Goal: Transaction & Acquisition: Purchase product/service

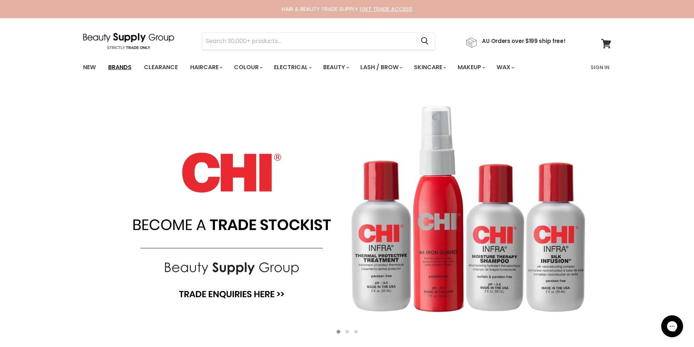
click at [119, 66] on link "Brands" at bounding box center [120, 67] width 34 height 15
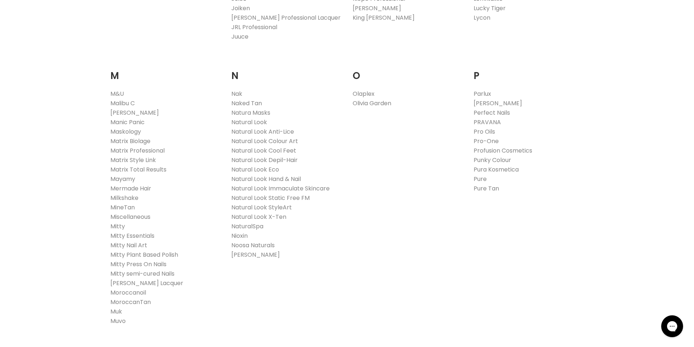
scroll to position [802, 0]
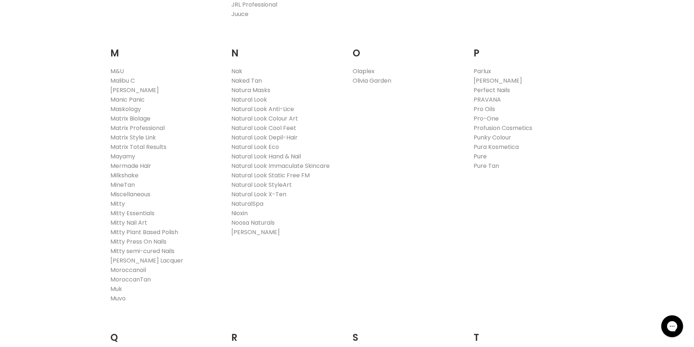
click at [481, 154] on link "Pure" at bounding box center [480, 156] width 13 height 8
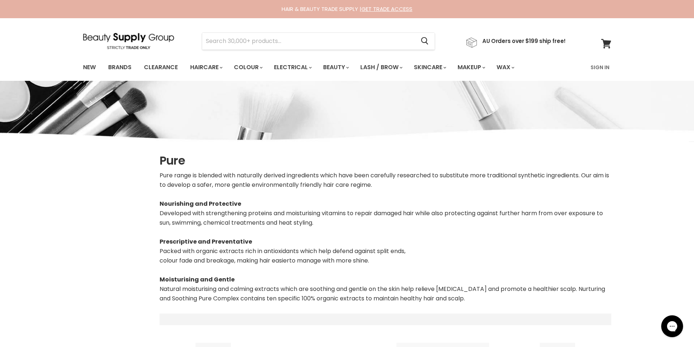
scroll to position [292, 0]
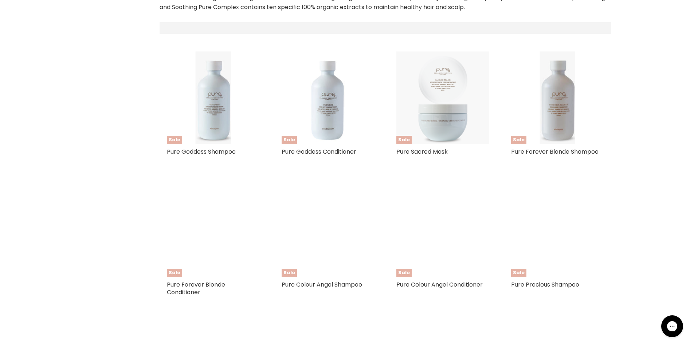
select select "manual"
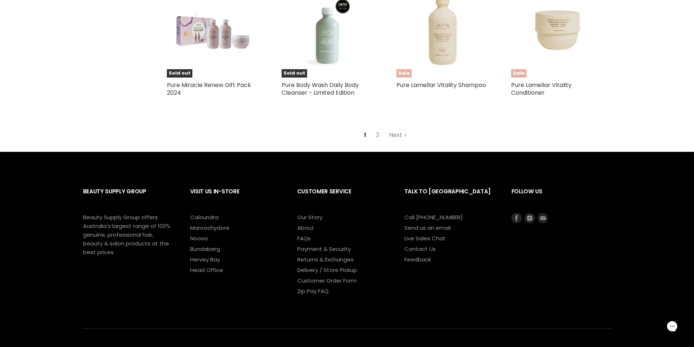
scroll to position [1895, 0]
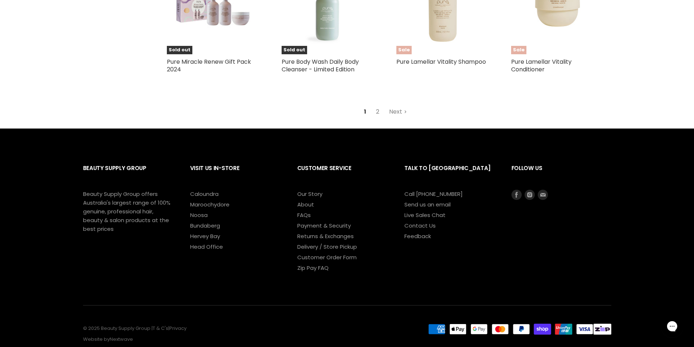
click at [376, 118] on link "2" at bounding box center [377, 111] width 11 height 13
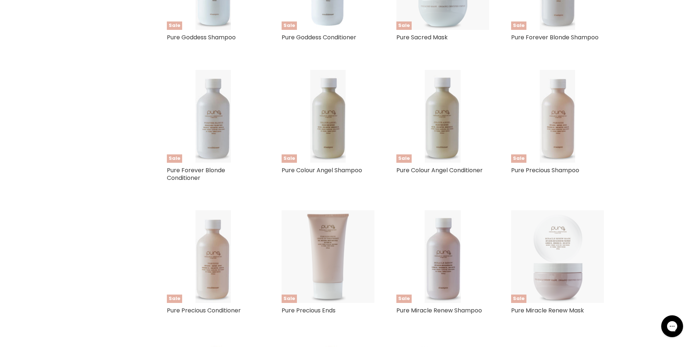
select select "manual"
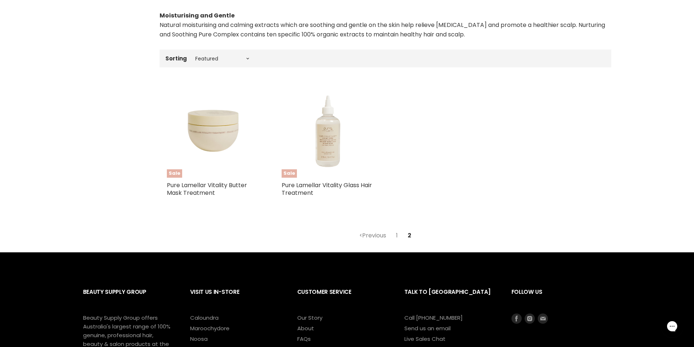
scroll to position [292, 0]
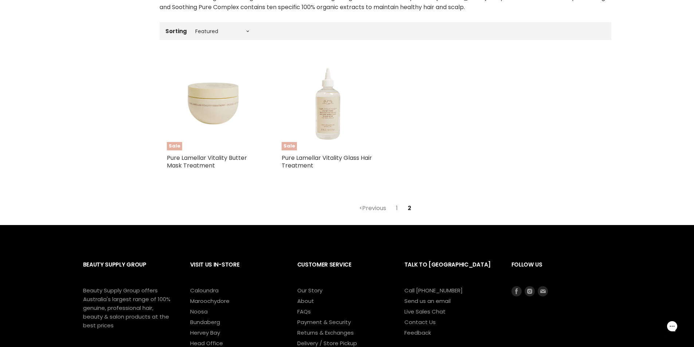
click at [395, 208] on link "1" at bounding box center [397, 208] width 10 height 13
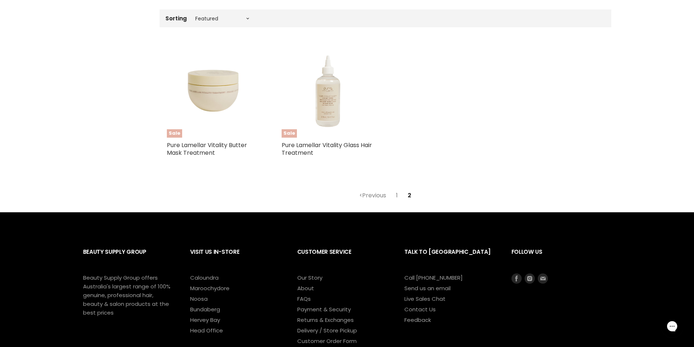
select select "manual"
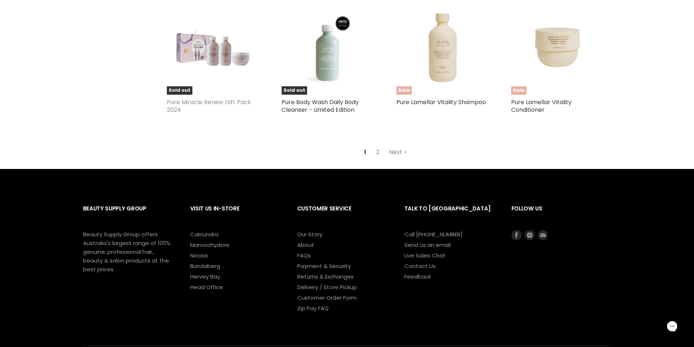
scroll to position [1709, 0]
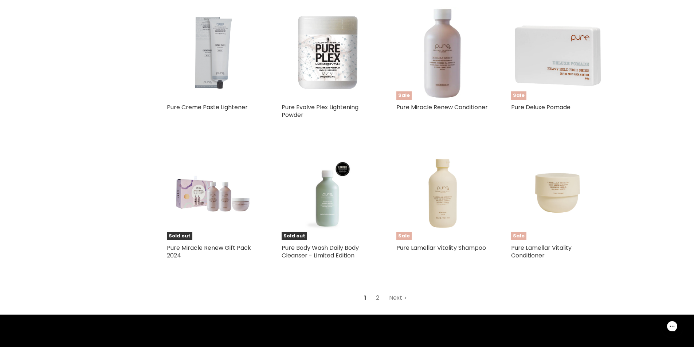
click at [206, 79] on img "Main content" at bounding box center [213, 53] width 57 height 93
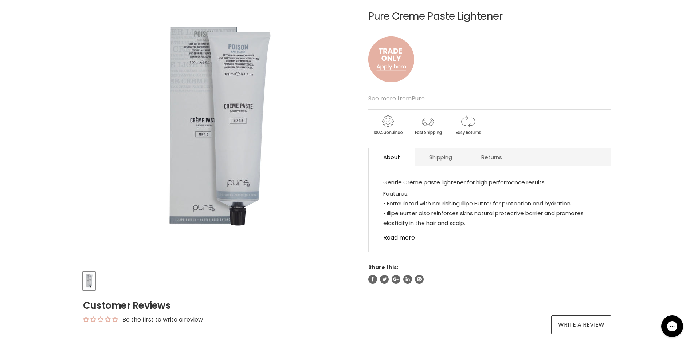
scroll to position [73, 0]
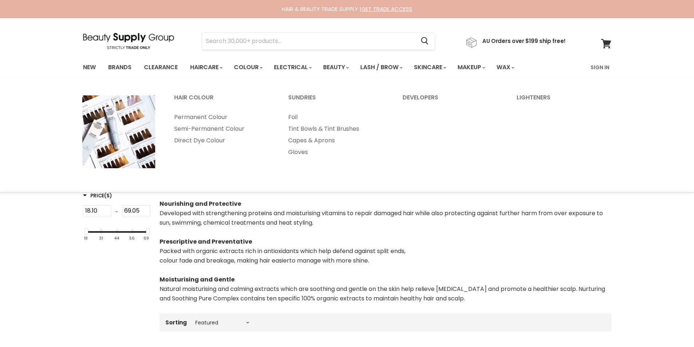
select select "manual"
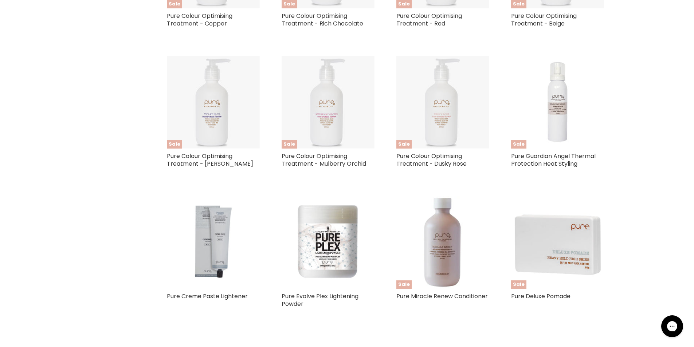
scroll to position [1643, 0]
